Goal: Download file/media

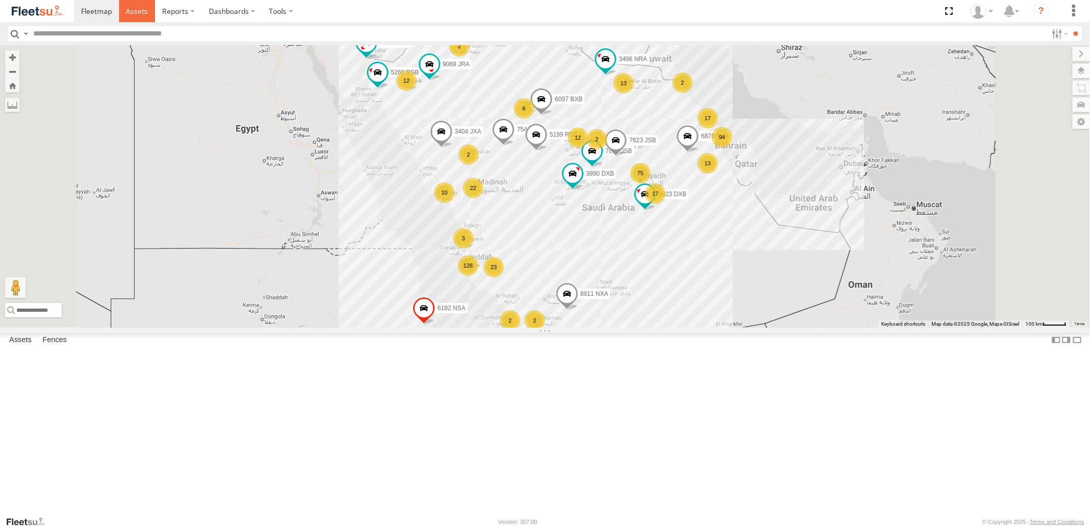
click at [141, 9] on span at bounding box center [137, 11] width 22 height 10
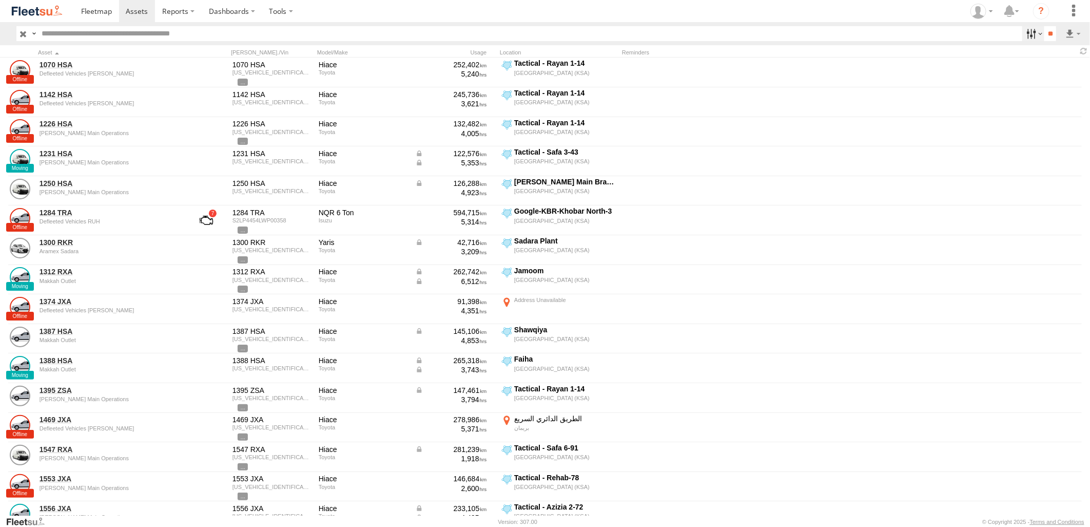
click at [1028, 31] on label at bounding box center [1033, 33] width 22 height 15
click at [0, 0] on span "[PERSON_NAME] - Jeddah" at bounding box center [0, 0] width 0 height 0
click at [1044, 38] on input "**" at bounding box center [1050, 33] width 12 height 15
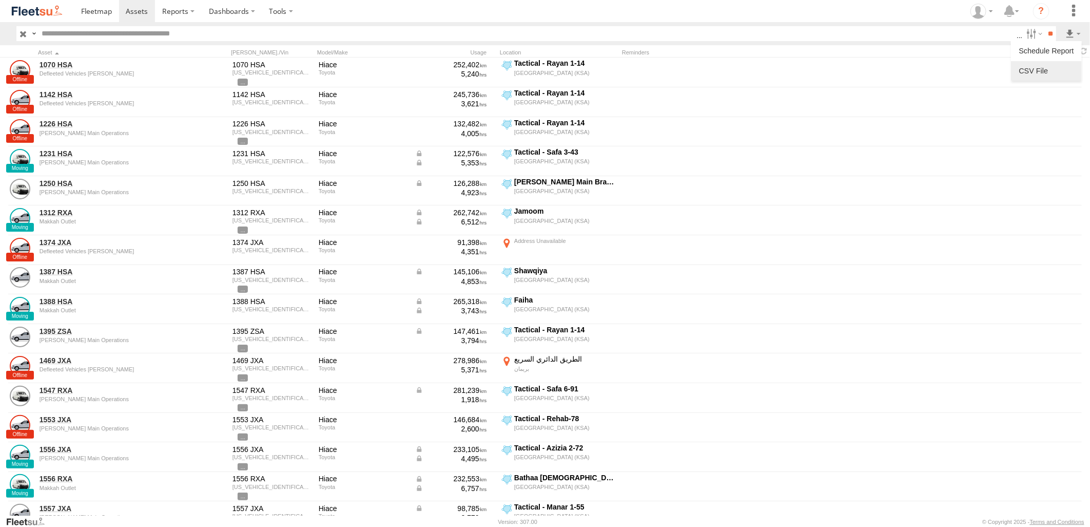
click at [1047, 68] on label at bounding box center [1046, 70] width 63 height 15
click at [0, 0] on label "Health" at bounding box center [0, 0] width 0 height 0
click at [0, 0] on button "Export" at bounding box center [0, 0] width 0 height 0
click at [0, 0] on label at bounding box center [0, 0] width 0 height 0
